Goal: Task Accomplishment & Management: Use online tool/utility

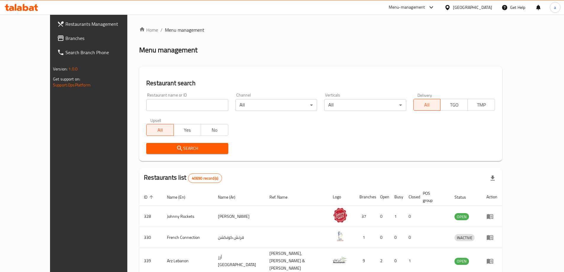
click at [81, 36] on span "Branches" at bounding box center [102, 38] width 74 height 7
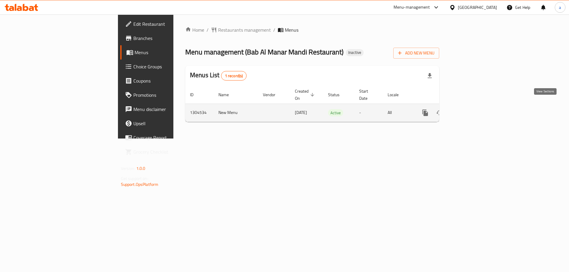
click at [470, 110] on icon "enhanced table" at bounding box center [467, 112] width 5 height 5
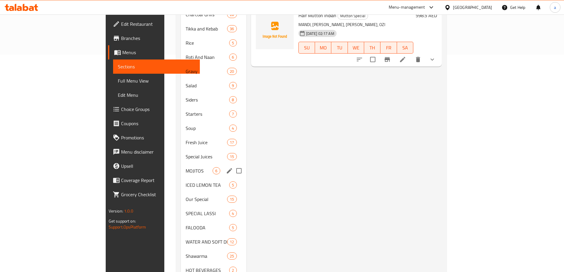
scroll to position [188, 0]
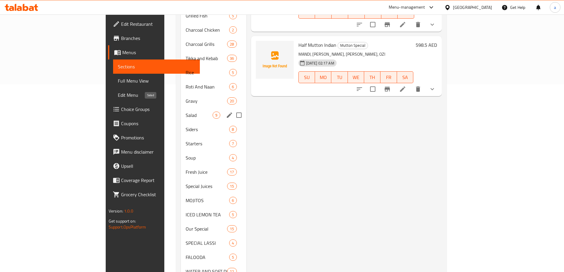
click at [186, 112] on span "Salad" at bounding box center [199, 115] width 27 height 7
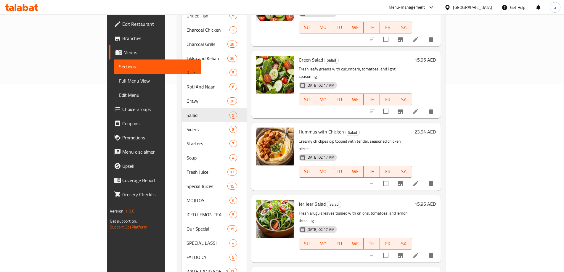
click at [347, 88] on div "Menu items Add Sort Manage items Fattoush Salad Fresh mixed salad with crisp ve…" at bounding box center [344, 101] width 194 height 445
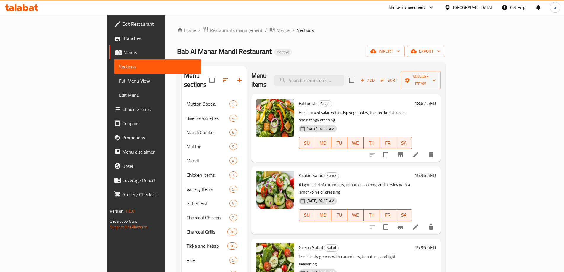
click at [315, 54] on div "Bab Al Manar Mandi Restaurant Inactive import export" at bounding box center [311, 51] width 268 height 11
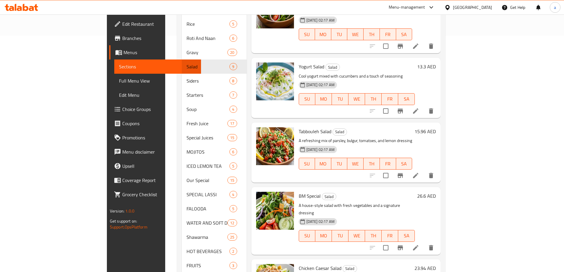
scroll to position [247, 0]
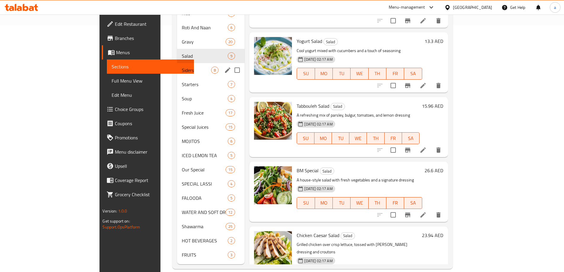
click at [177, 63] on div "Siders 8" at bounding box center [211, 70] width 68 height 14
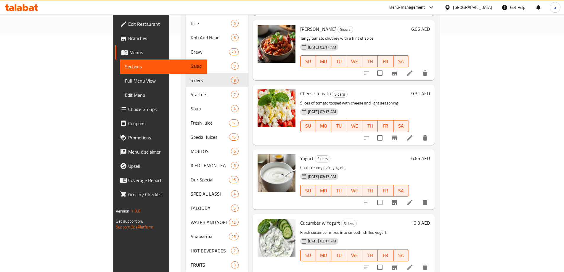
scroll to position [247, 0]
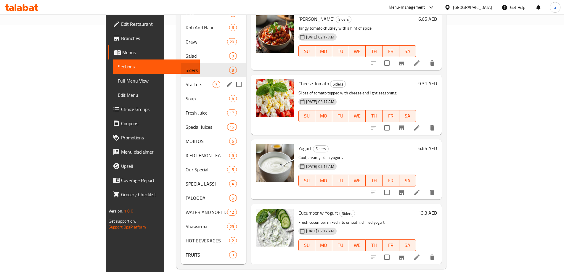
click at [181, 77] on div "Starters 7" at bounding box center [213, 84] width 65 height 14
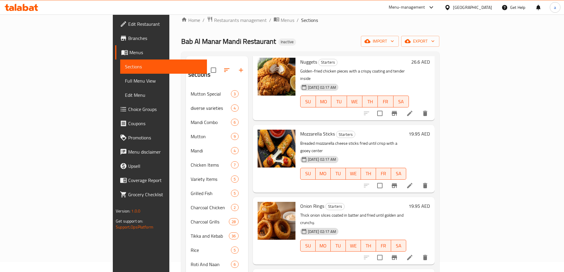
scroll to position [247, 0]
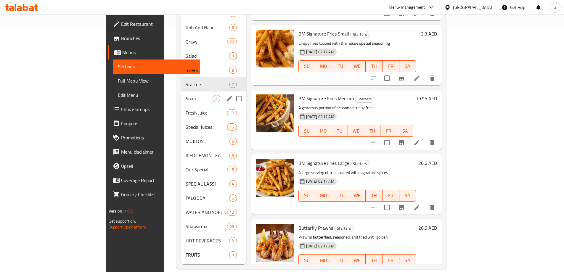
click at [181, 93] on div "Soup 4" at bounding box center [213, 99] width 65 height 14
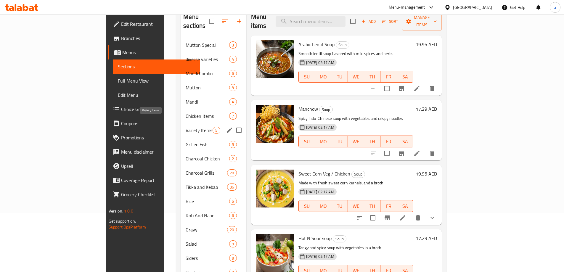
scroll to position [178, 0]
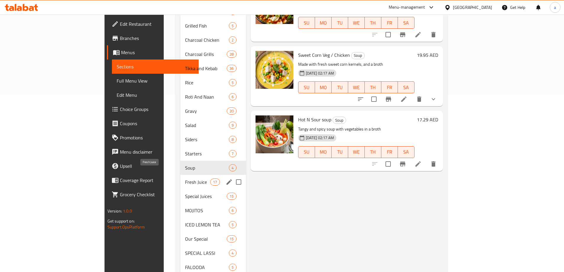
click at [185, 179] on span "Fresh Juice" at bounding box center [197, 182] width 25 height 7
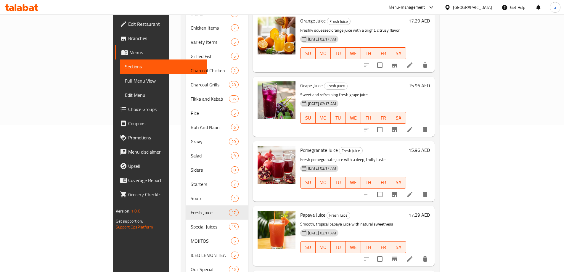
scroll to position [118, 0]
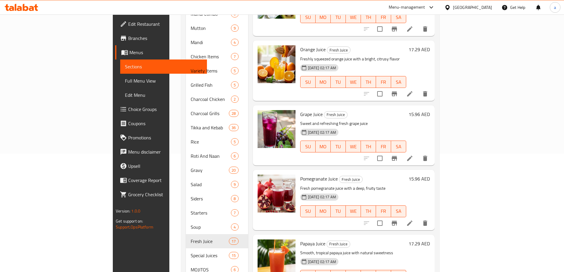
click at [435, 222] on div "Menu items Add Sort Manage items Avocado Juice Fresh Juice Creamy and rich fres…" at bounding box center [341, 170] width 187 height 445
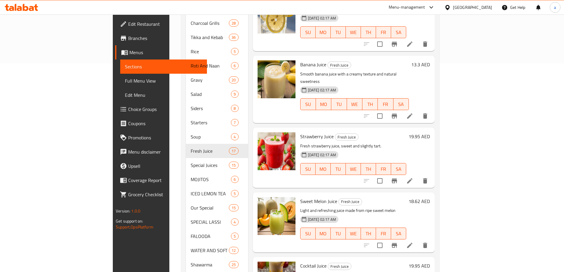
scroll to position [247, 0]
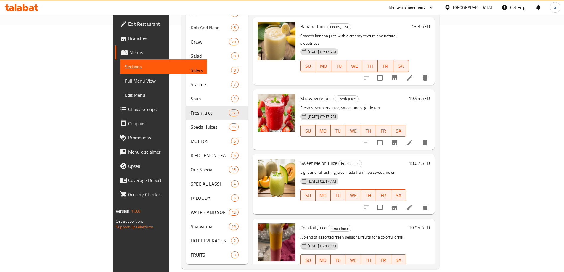
click at [318, 127] on div "Menu items Add Sort Manage items Avocado Juice Fresh Juice Creamy and rich fres…" at bounding box center [341, 41] width 187 height 445
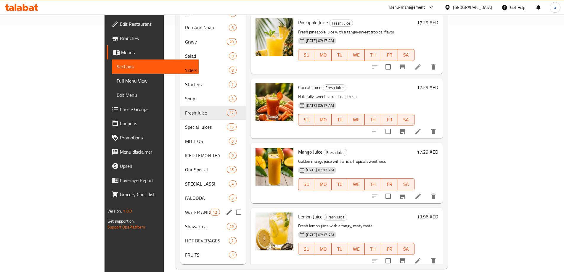
scroll to position [294, 0]
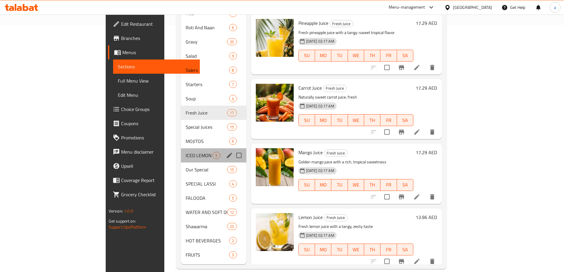
click at [181, 151] on div "ICED LEMON TEA 5" at bounding box center [213, 155] width 65 height 14
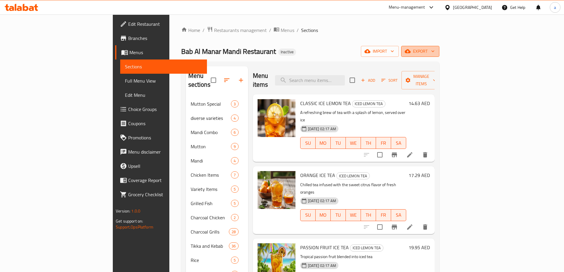
click at [435, 52] on span "export" at bounding box center [420, 51] width 29 height 7
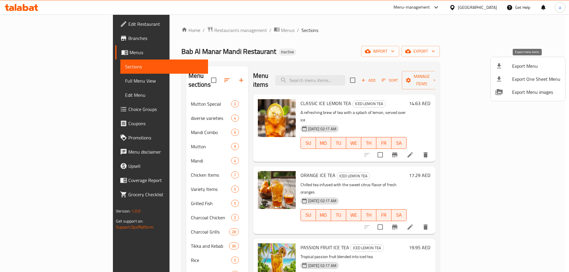
click at [527, 64] on span "Export Menu" at bounding box center [536, 66] width 48 height 7
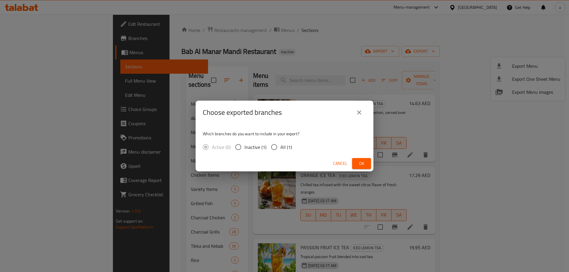
click at [276, 146] on input "All (1)" at bounding box center [274, 147] width 12 height 12
radio input "true"
click at [361, 162] on span "Ok" at bounding box center [361, 163] width 9 height 7
